Goal: Task Accomplishment & Management: Use online tool/utility

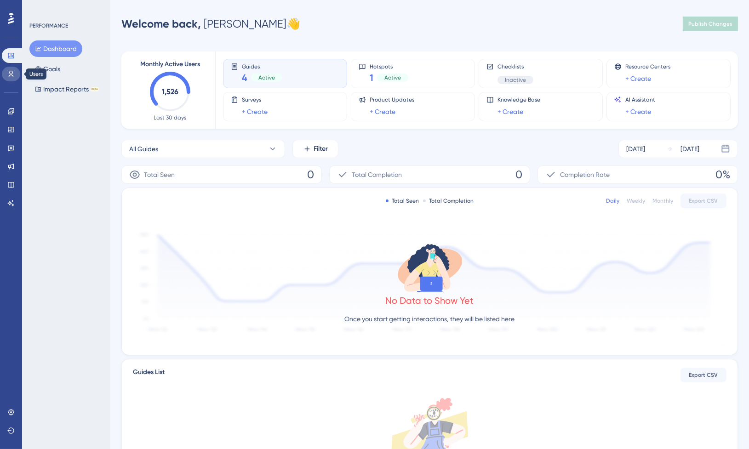
click at [13, 74] on icon at bounding box center [10, 73] width 7 height 7
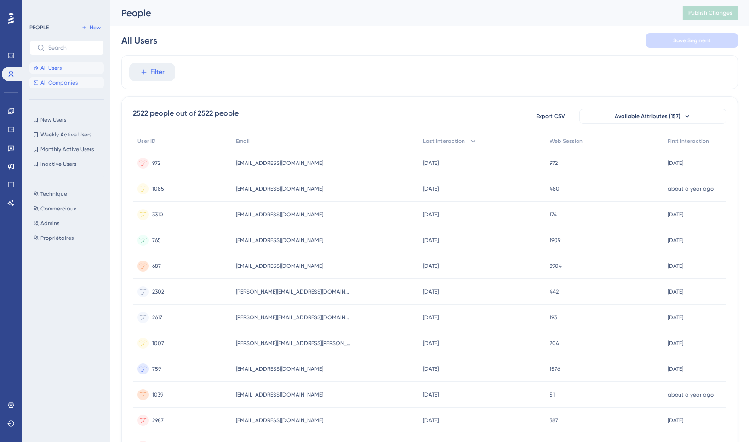
click at [66, 83] on span "All Companies" at bounding box center [58, 82] width 37 height 7
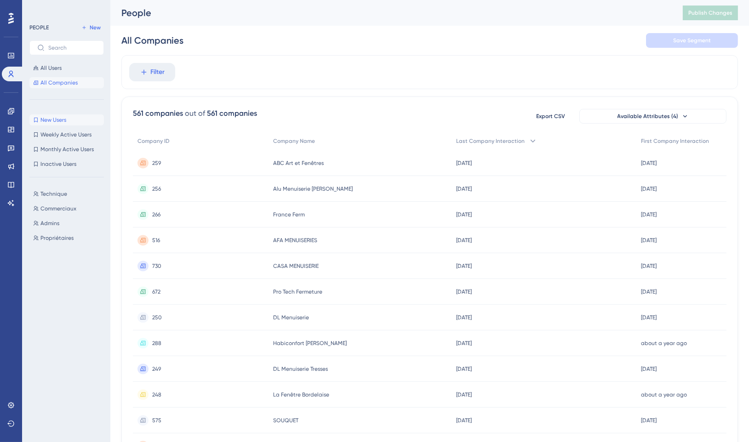
click at [71, 124] on button "New Users New Users" at bounding box center [66, 119] width 74 height 11
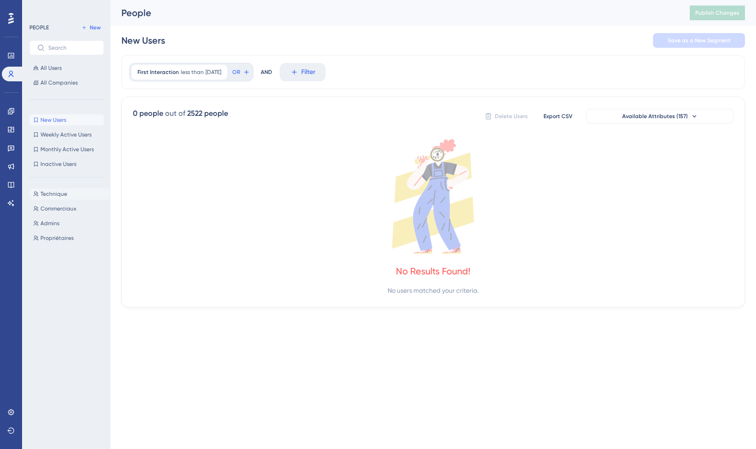
click at [66, 197] on span "Technique" at bounding box center [53, 193] width 27 height 7
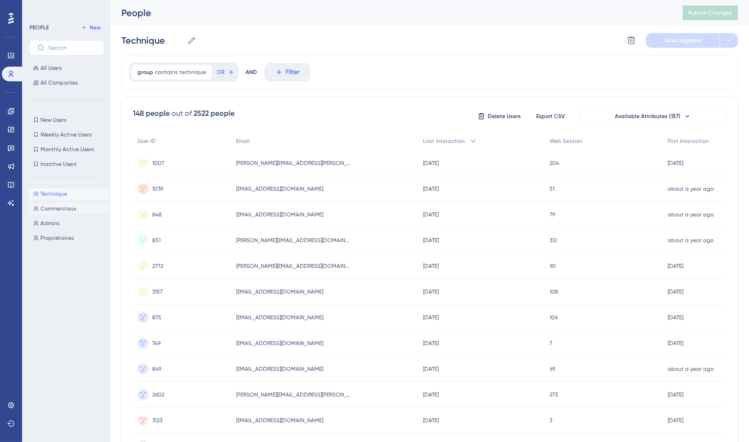
click at [67, 210] on span "Commerciaux" at bounding box center [58, 208] width 36 height 7
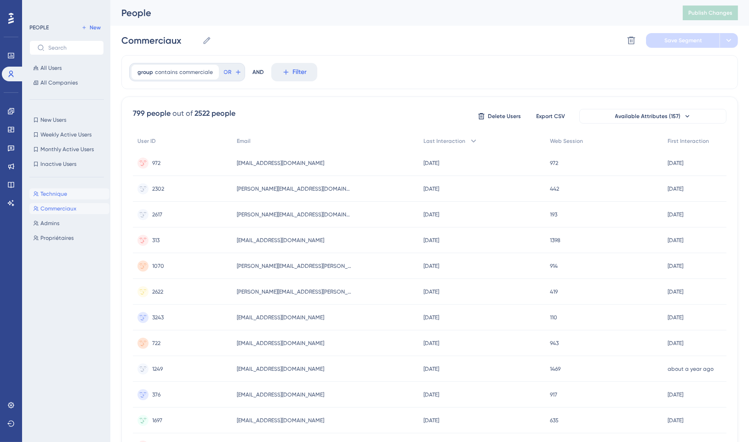
click at [65, 198] on button "Technique Technique" at bounding box center [69, 194] width 80 height 11
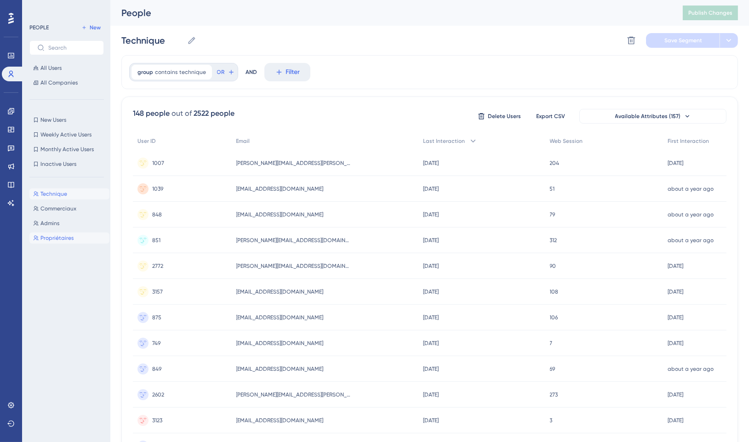
click at [61, 242] on button "Propriétaires Propriétaires" at bounding box center [69, 238] width 80 height 11
type input "Propriétaires"
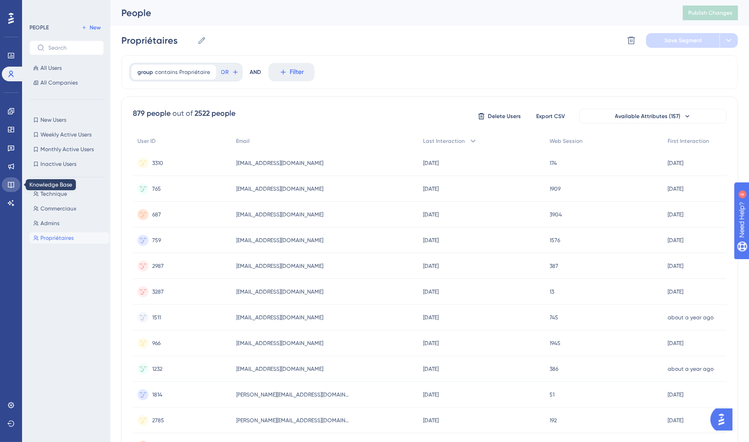
click at [17, 185] on link at bounding box center [11, 184] width 18 height 15
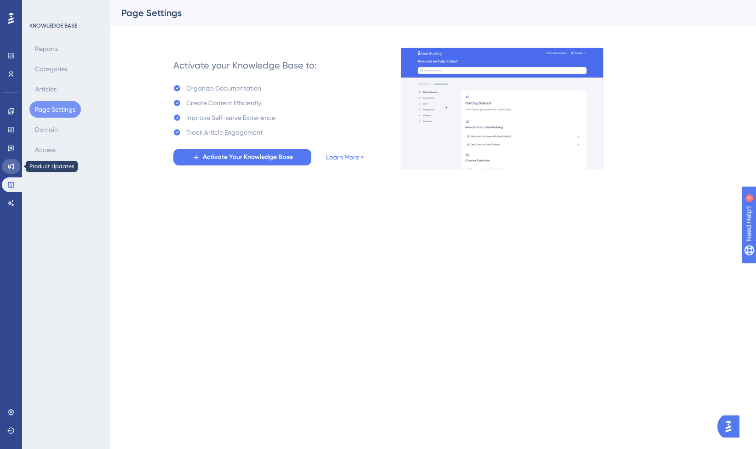
click at [16, 170] on link at bounding box center [11, 166] width 18 height 15
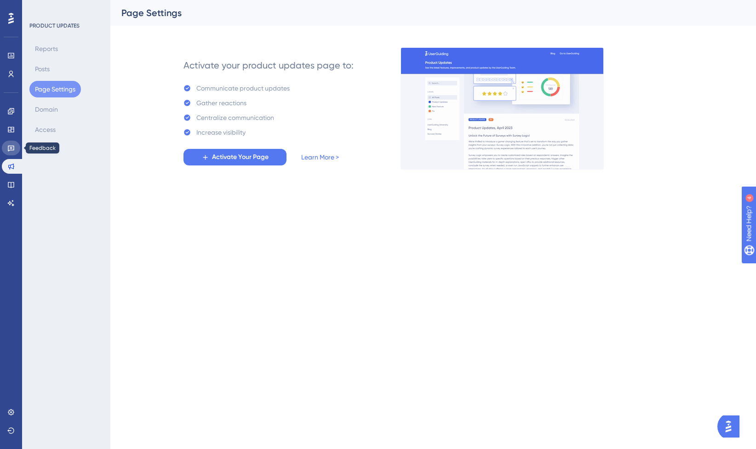
click at [10, 153] on link at bounding box center [11, 148] width 18 height 15
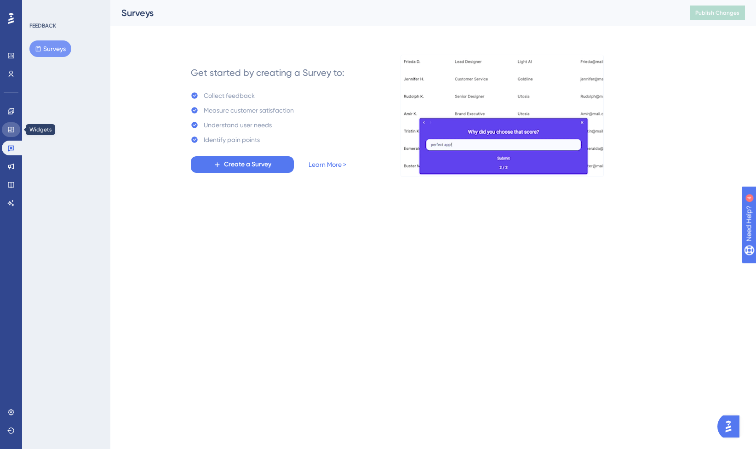
click at [14, 131] on icon at bounding box center [10, 129] width 7 height 7
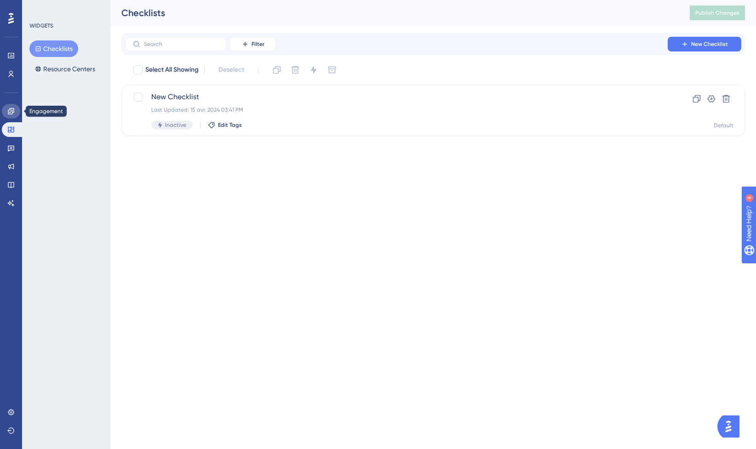
click at [11, 112] on icon at bounding box center [10, 111] width 7 height 7
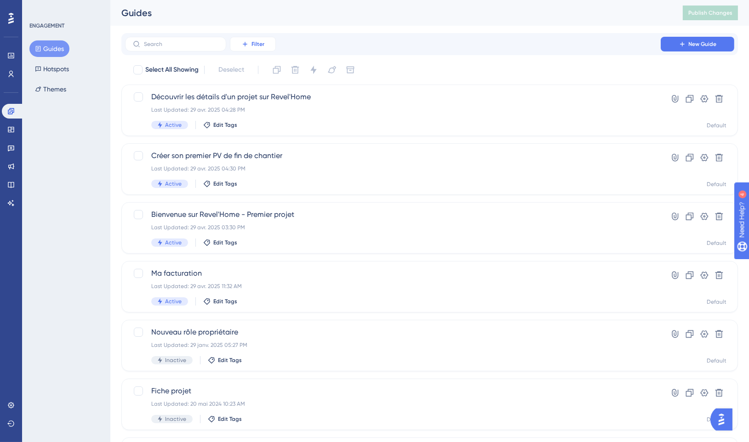
click at [254, 45] on span "Filter" at bounding box center [258, 43] width 13 height 7
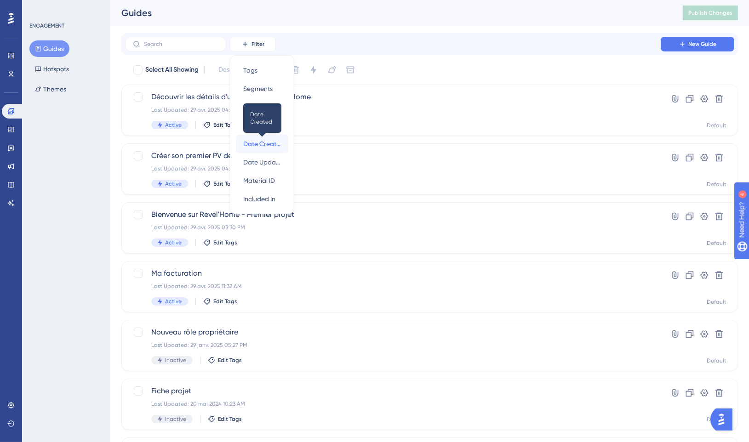
click at [275, 147] on span "Date Created" at bounding box center [262, 143] width 38 height 11
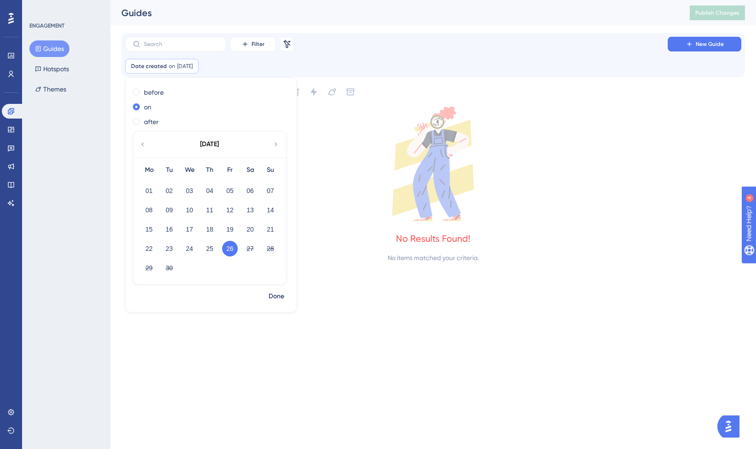
click at [139, 144] on icon at bounding box center [142, 144] width 7 height 8
click at [287, 44] on icon at bounding box center [286, 44] width 9 height 9
checkbox input "false"
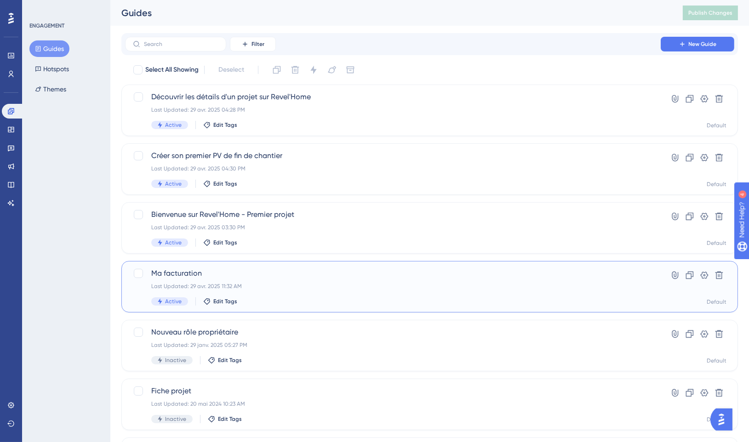
click at [241, 282] on div "Ma facturation Last Updated: 29 avr. 2025 11:32 AM Active Edit Tags" at bounding box center [392, 287] width 483 height 38
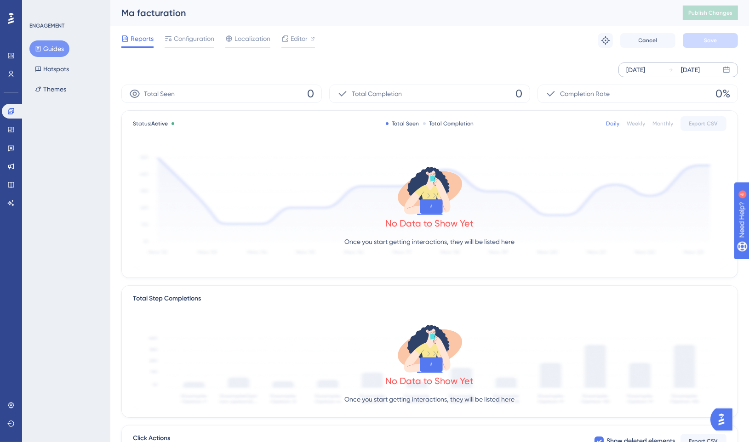
click at [645, 69] on div "[DATE]" at bounding box center [635, 69] width 19 height 11
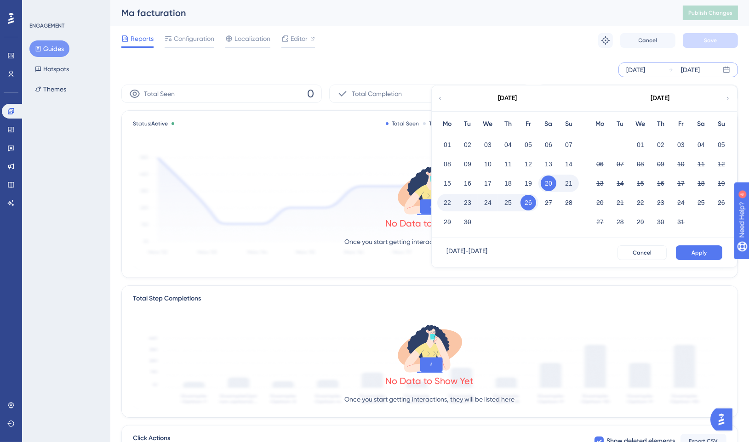
click at [440, 101] on icon at bounding box center [440, 98] width 6 height 8
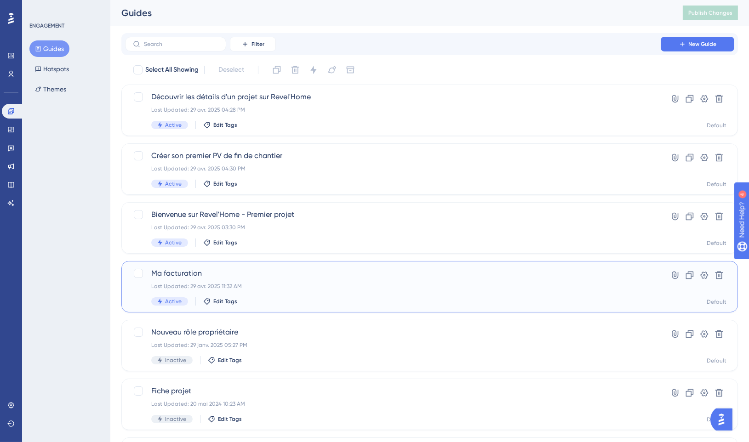
click at [322, 283] on div "Last Updated: 29 avr. 2025 11:32 AM" at bounding box center [392, 286] width 483 height 7
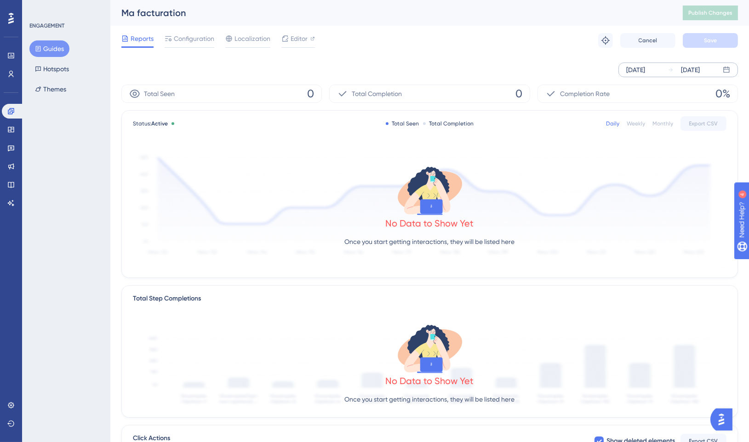
click at [638, 69] on div "[DATE]" at bounding box center [635, 69] width 19 height 11
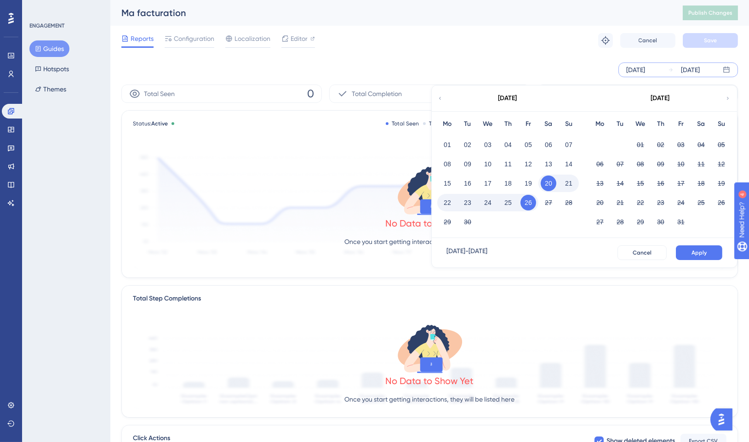
click at [446, 94] on div "[DATE]" at bounding box center [508, 99] width 152 height 26
click at [439, 100] on icon at bounding box center [440, 98] width 6 height 8
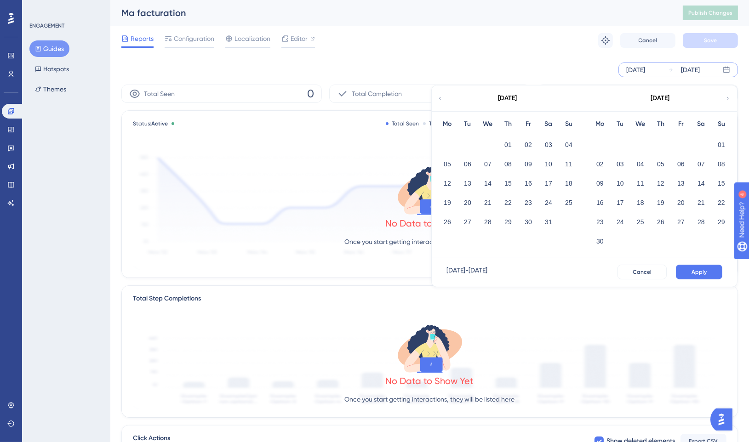
click at [439, 100] on icon at bounding box center [440, 98] width 6 height 8
click at [621, 142] on button "01" at bounding box center [621, 145] width 16 height 16
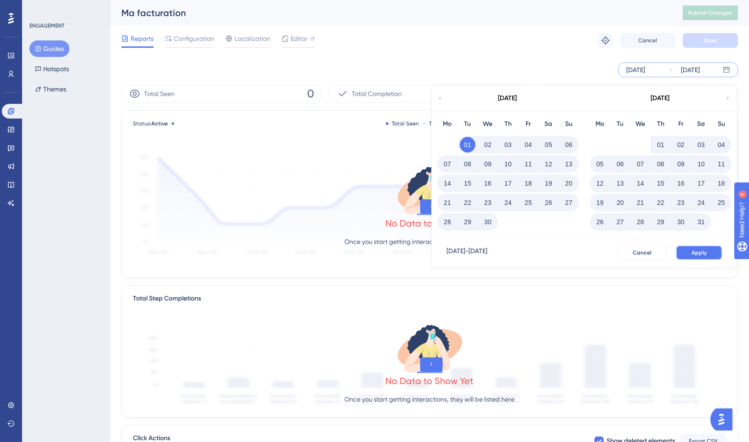
click at [703, 253] on span "Apply" at bounding box center [699, 252] width 15 height 7
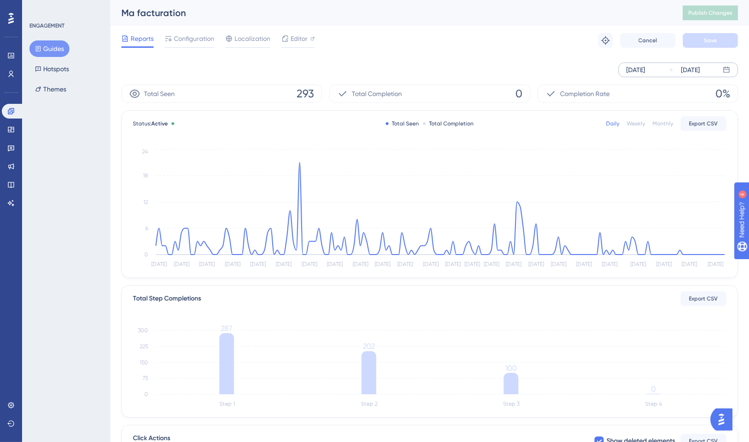
click at [645, 71] on div "[DATE]" at bounding box center [635, 69] width 19 height 11
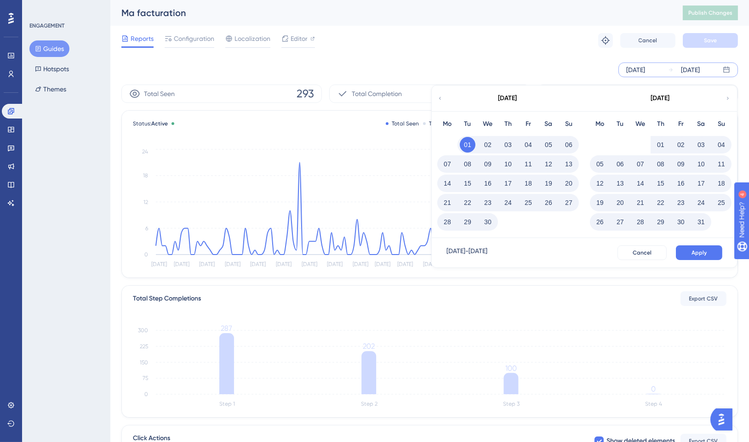
click at [439, 97] on icon at bounding box center [440, 98] width 6 height 8
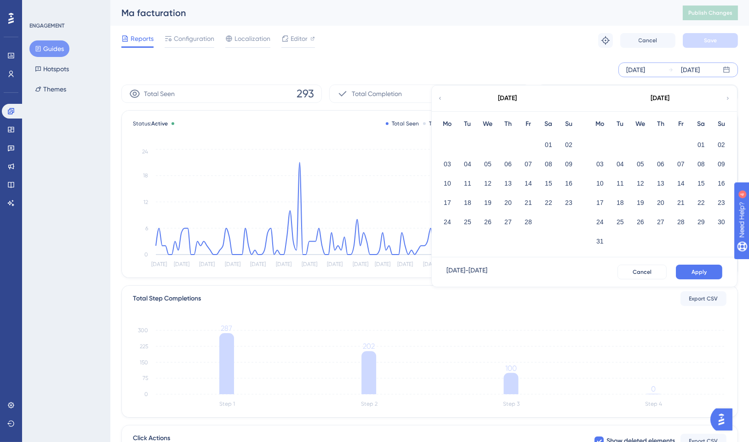
click at [439, 97] on icon at bounding box center [440, 98] width 6 height 8
click at [643, 144] on button "01" at bounding box center [641, 145] width 16 height 16
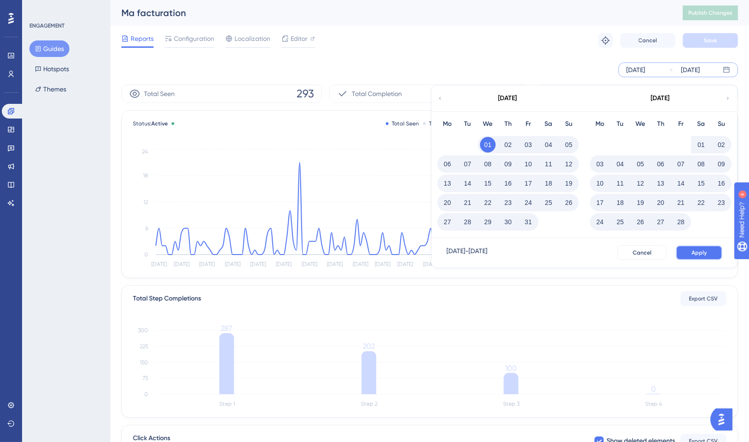
click at [693, 251] on span "Apply" at bounding box center [699, 252] width 15 height 7
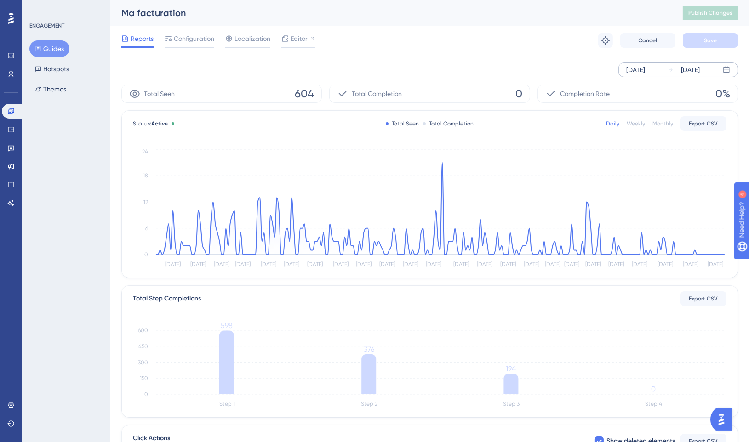
click at [640, 67] on div "[DATE]" at bounding box center [635, 69] width 19 height 11
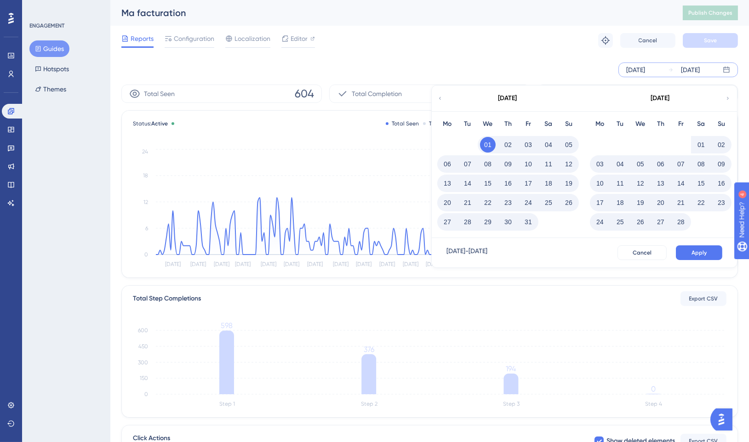
click at [445, 97] on div "[DATE]" at bounding box center [508, 99] width 152 height 26
click at [441, 98] on icon at bounding box center [440, 98] width 6 height 8
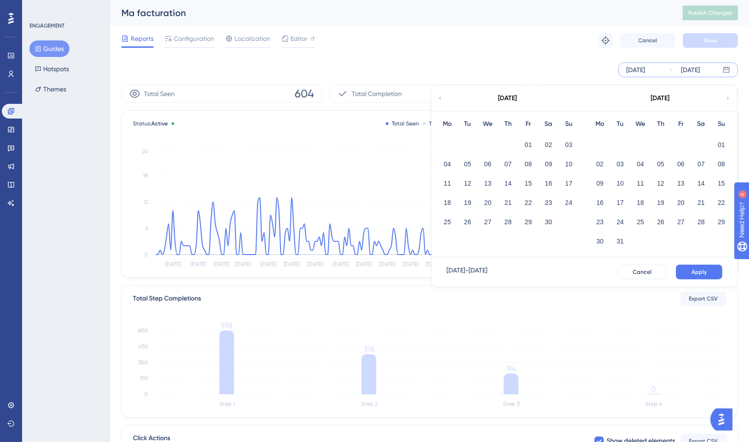
click at [441, 98] on icon at bounding box center [440, 98] width 6 height 8
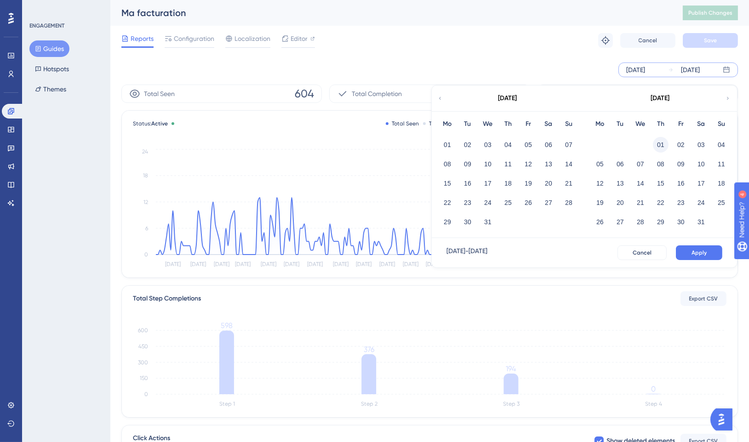
click at [662, 147] on button "01" at bounding box center [661, 145] width 16 height 16
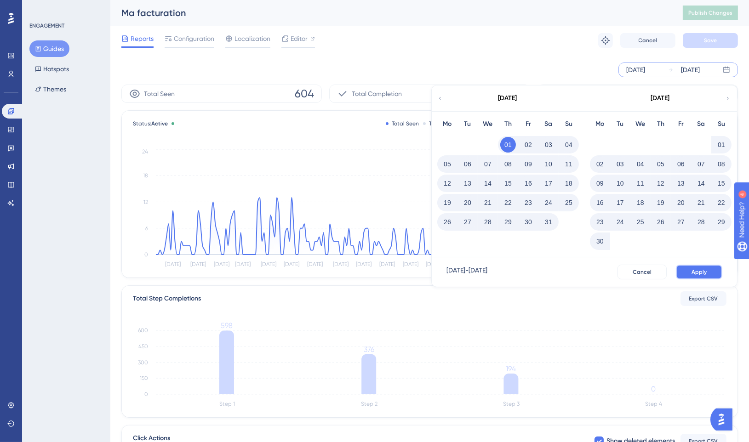
click at [689, 277] on button "Apply" at bounding box center [699, 272] width 46 height 15
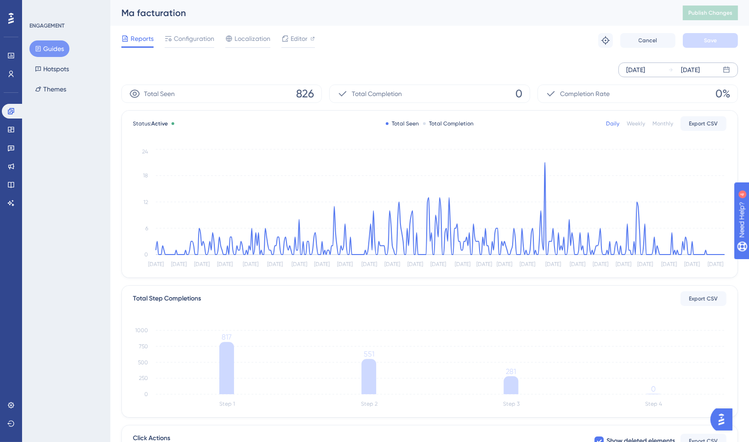
click at [639, 70] on div "[DATE]" at bounding box center [635, 69] width 19 height 11
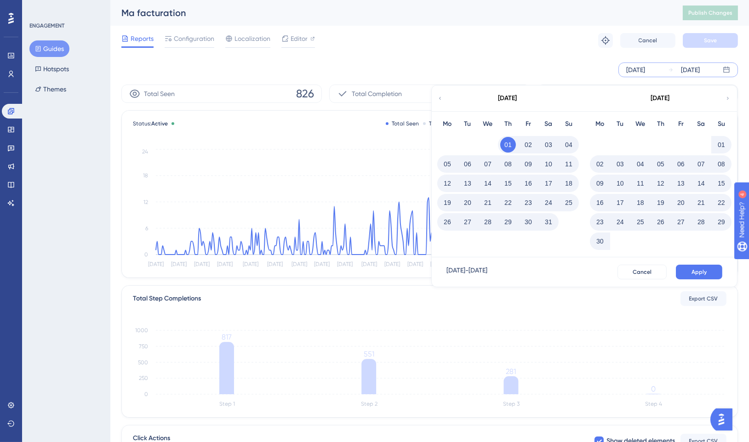
click at [438, 97] on icon at bounding box center [440, 98] width 6 height 8
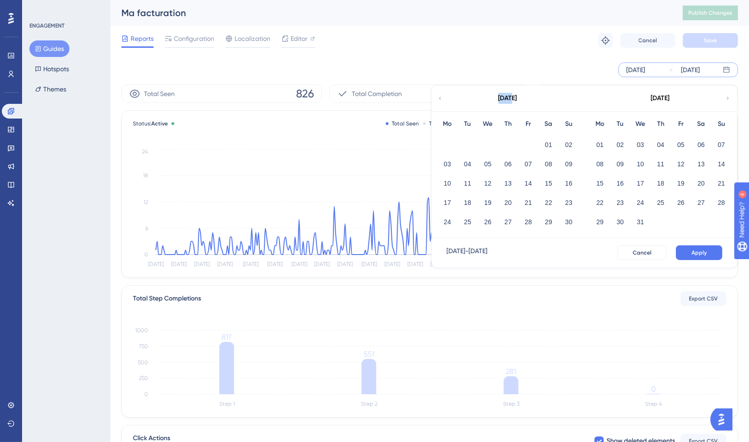
click at [438, 97] on icon at bounding box center [440, 98] width 6 height 8
click at [641, 144] on button "01" at bounding box center [641, 145] width 16 height 16
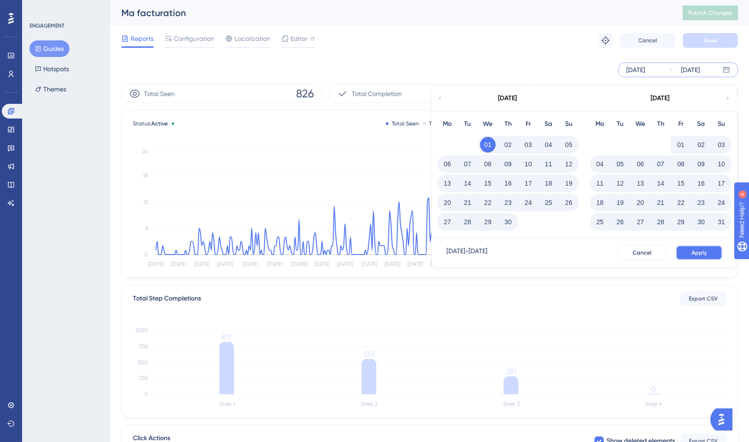
click at [693, 255] on span "Apply" at bounding box center [699, 252] width 15 height 7
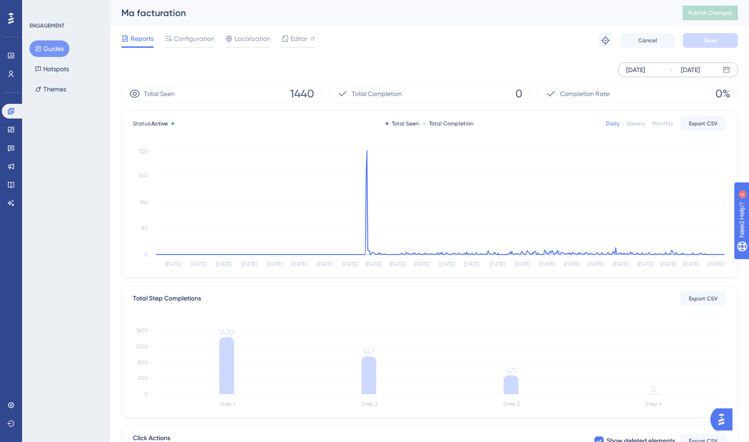
click at [645, 69] on div "[DATE]" at bounding box center [635, 69] width 19 height 11
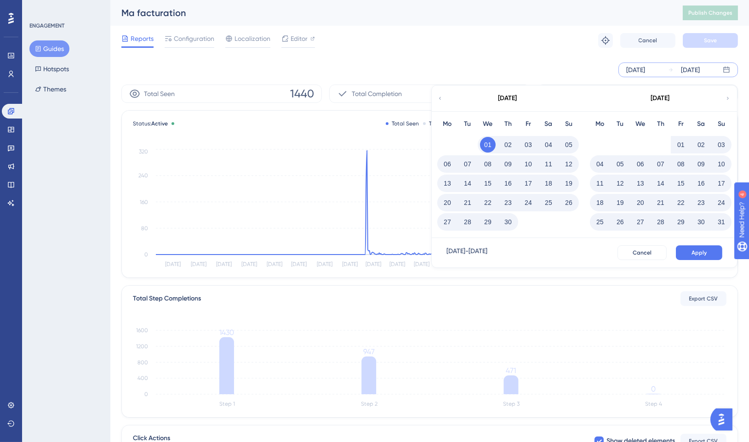
click at [729, 98] on icon at bounding box center [728, 98] width 6 height 8
click at [449, 145] on button "01" at bounding box center [448, 145] width 16 height 16
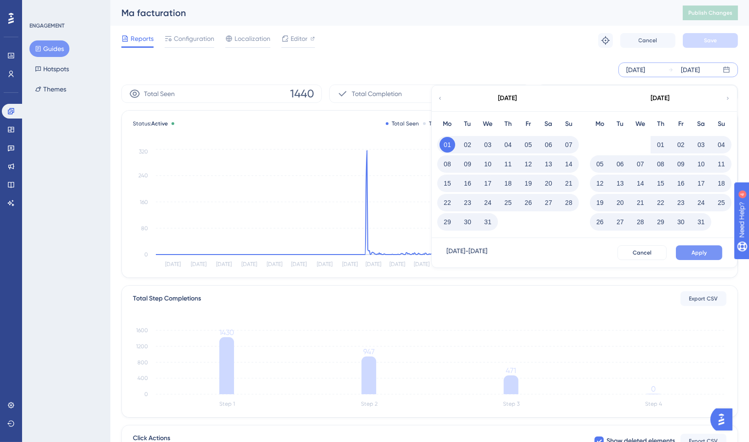
click at [694, 259] on button "Apply" at bounding box center [699, 253] width 46 height 15
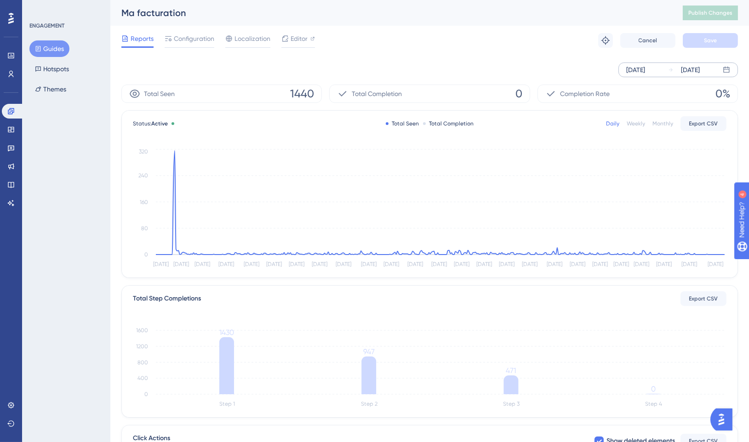
click at [645, 71] on div "[DATE]" at bounding box center [635, 69] width 19 height 11
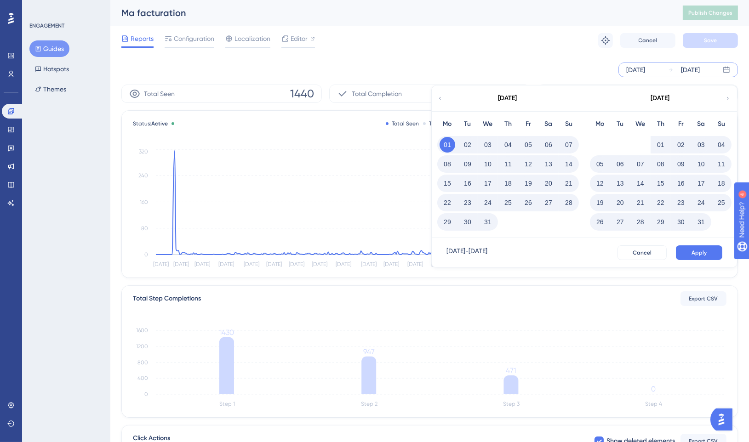
click at [445, 181] on button "15" at bounding box center [448, 184] width 16 height 16
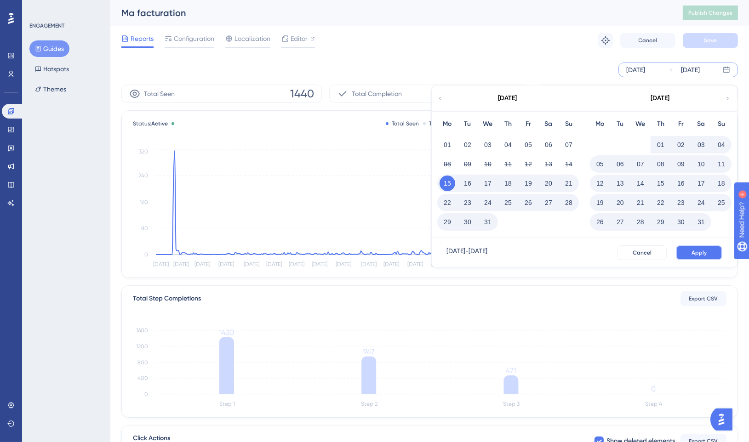
click at [706, 250] on span "Apply" at bounding box center [699, 252] width 15 height 7
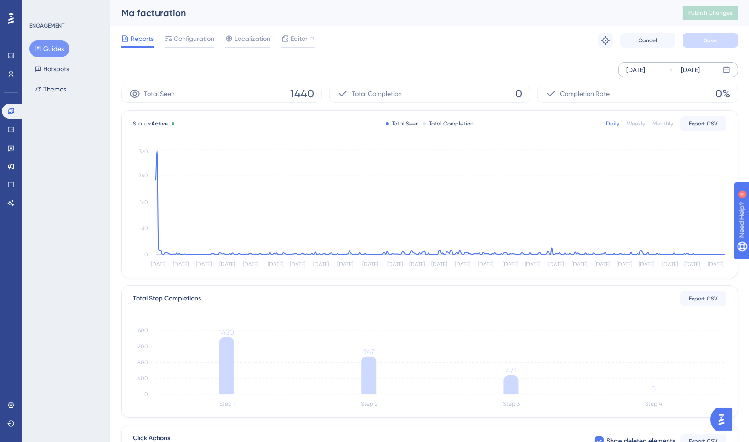
click at [645, 66] on div "[DATE]" at bounding box center [635, 69] width 19 height 11
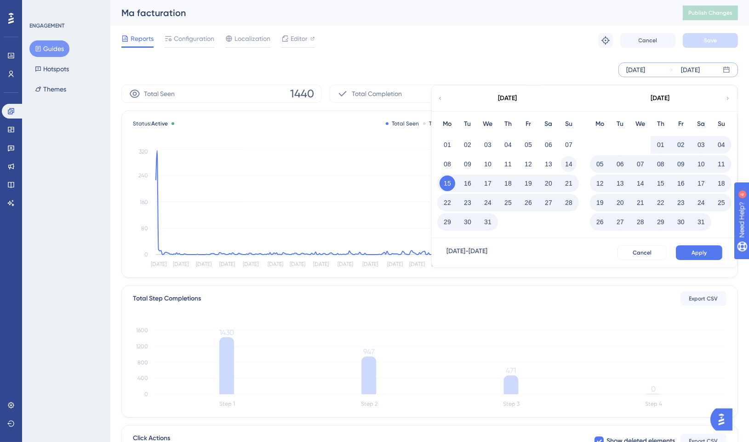
click at [567, 165] on button "14" at bounding box center [569, 164] width 16 height 16
click at [696, 257] on button "Apply" at bounding box center [699, 253] width 46 height 15
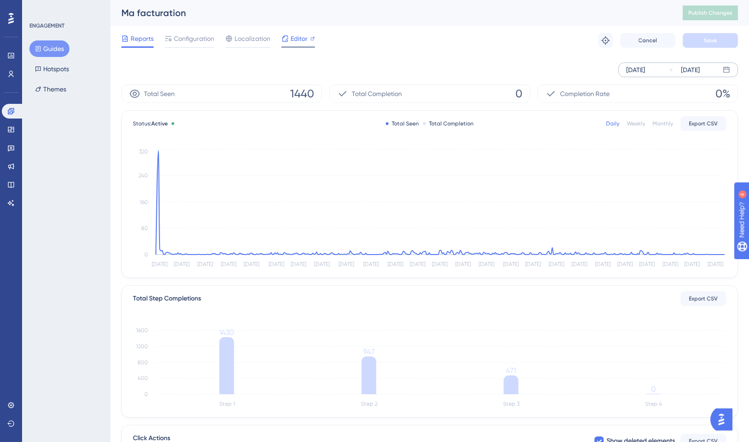
click at [297, 35] on span "Editor" at bounding box center [299, 38] width 17 height 11
